Goal: Information Seeking & Learning: Learn about a topic

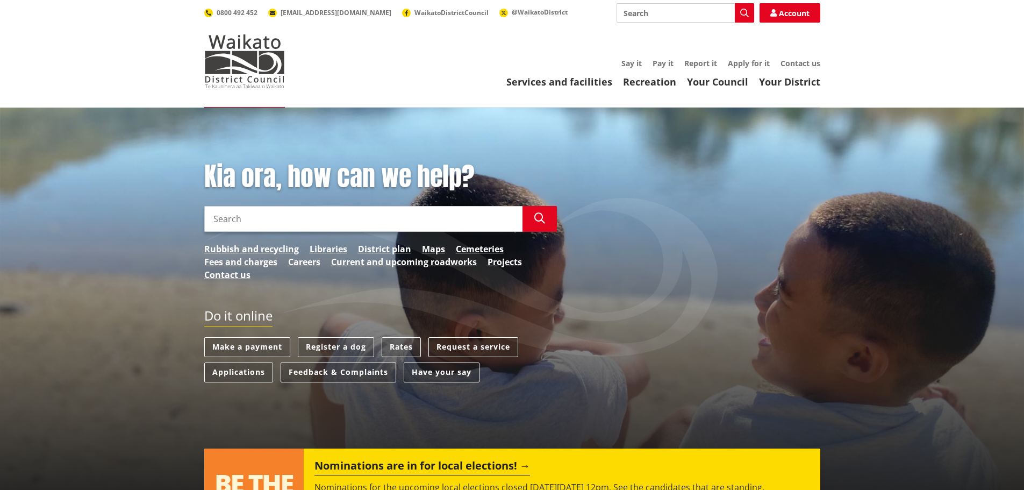
click at [647, 16] on input "Search" at bounding box center [686, 12] width 138 height 19
type input "long term plan"
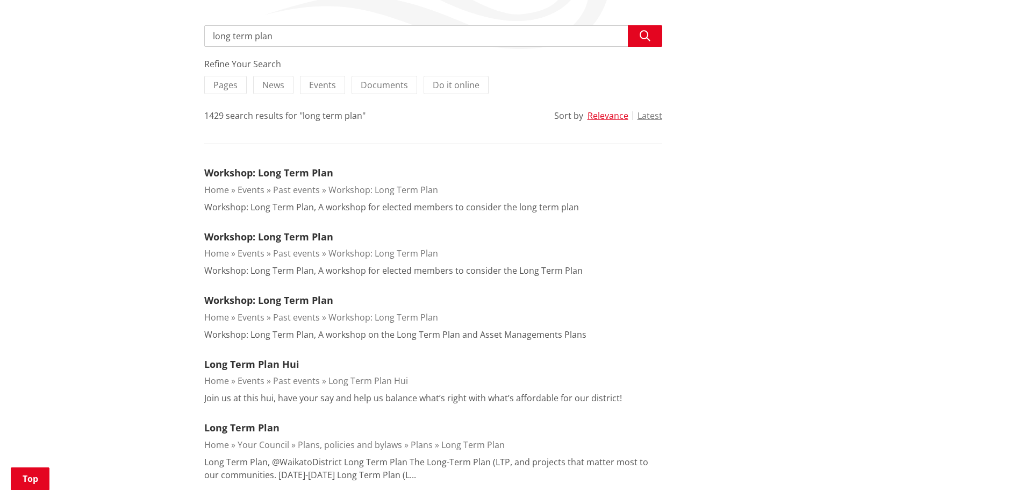
scroll to position [376, 0]
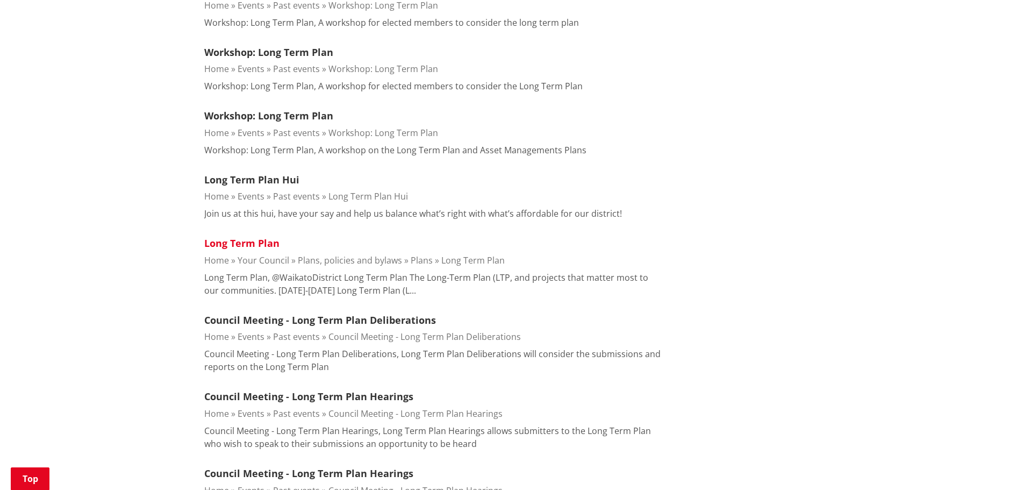
click at [247, 242] on link "Long Term Plan" at bounding box center [241, 243] width 75 height 13
